Goal: Information Seeking & Learning: Learn about a topic

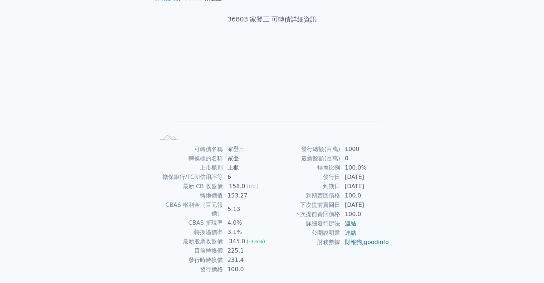
scroll to position [48, 0]
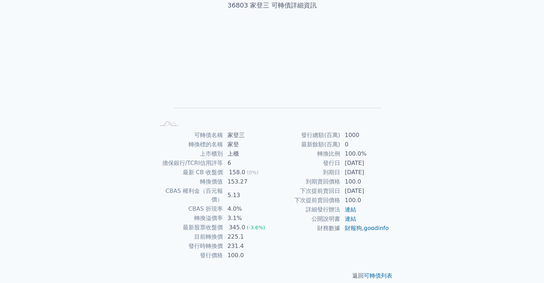
drag, startPoint x: 342, startPoint y: 174, endPoint x: 383, endPoint y: 173, distance: 41.1
click at [383, 173] on td "[DATE]" at bounding box center [364, 172] width 49 height 9
click at [412, 166] on div "可轉債列表 財務數據 可轉債列表 財務數據 登入／註冊 登入／註冊 可轉債列表 › 36803 家登三 36803 家登三 可轉債詳細資訊 Zoom Out …" at bounding box center [272, 122] width 544 height 340
drag, startPoint x: 252, startPoint y: 136, endPoint x: 228, endPoint y: 134, distance: 23.6
click at [228, 134] on td "家登三" at bounding box center [247, 135] width 49 height 9
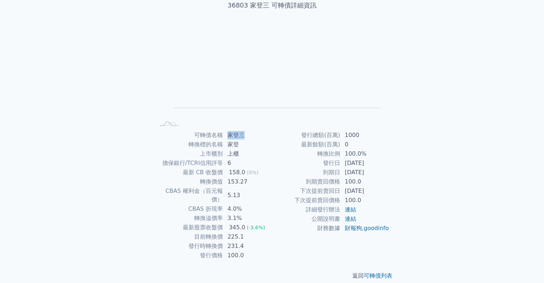
copy td "家登三"
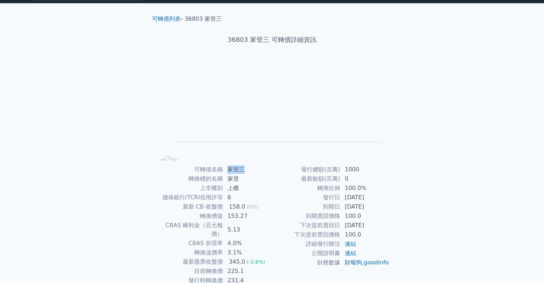
scroll to position [0, 0]
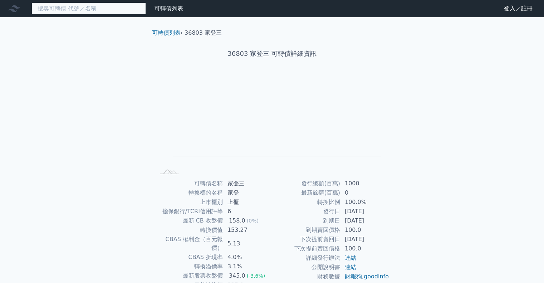
click at [95, 9] on input at bounding box center [88, 9] width 114 height 12
paste input "家登三"
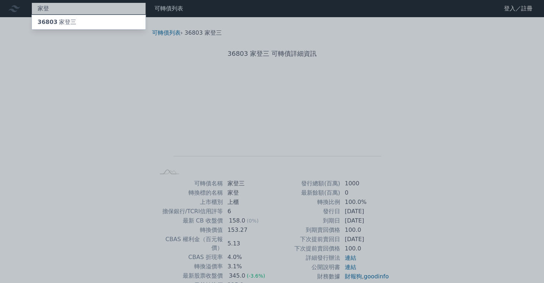
type input "家登"
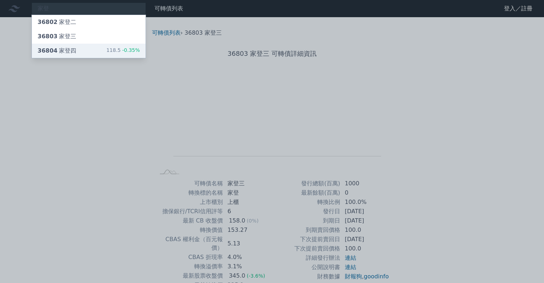
click at [97, 49] on div "36804 家登四 118.5 -0.35%" at bounding box center [89, 51] width 114 height 14
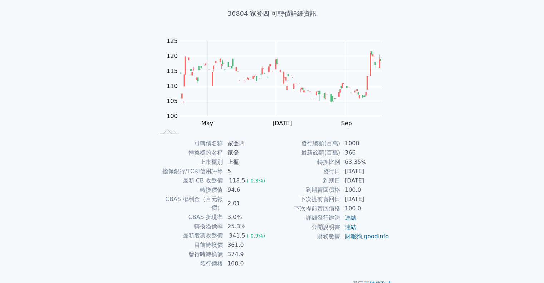
scroll to position [48, 0]
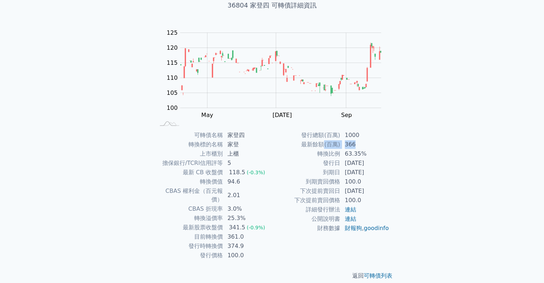
drag, startPoint x: 324, startPoint y: 143, endPoint x: 365, endPoint y: 146, distance: 41.2
click at [365, 146] on tr "最新餘額(百萬) 366" at bounding box center [330, 144] width 117 height 9
click at [365, 146] on td "366" at bounding box center [364, 144] width 49 height 9
drag, startPoint x: 312, startPoint y: 151, endPoint x: 385, endPoint y: 154, distance: 73.4
click at [385, 154] on tr "轉換比例 63.35%" at bounding box center [330, 153] width 117 height 9
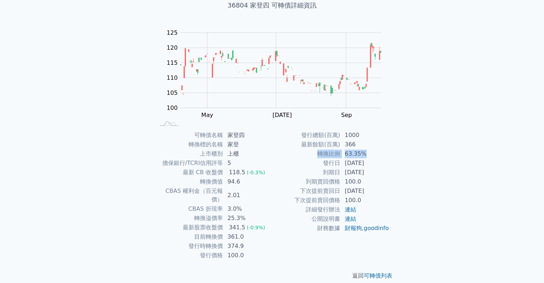
click at [385, 154] on td "63.35%" at bounding box center [364, 153] width 49 height 9
drag, startPoint x: 325, startPoint y: 171, endPoint x: 378, endPoint y: 171, distance: 52.9
click at [378, 171] on tr "到期日 [DATE]" at bounding box center [330, 172] width 117 height 9
click at [378, 171] on td "[DATE]" at bounding box center [364, 172] width 49 height 9
click at [296, 213] on td "詳細發行辦法" at bounding box center [306, 209] width 68 height 9
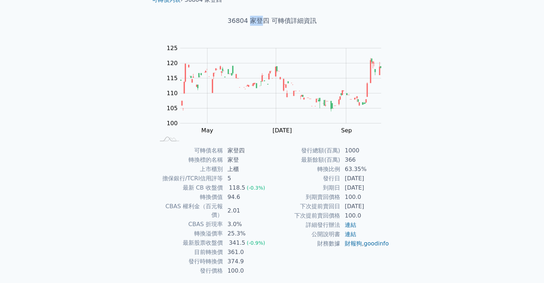
scroll to position [29, 0]
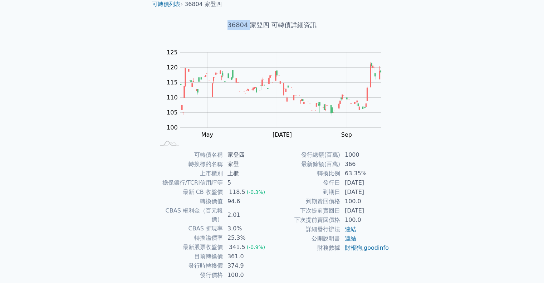
drag, startPoint x: 252, startPoint y: 6, endPoint x: 260, endPoint y: 5, distance: 8.0
click at [260, 5] on div "可轉債列表 › 36804 家登四 36804 家登四 可轉債詳細資訊 Zoom Out 100 90 95 100 105 110 115 120 125 …" at bounding box center [272, 150] width 252 height 323
copy div "36804"
